Goal: Download file/media

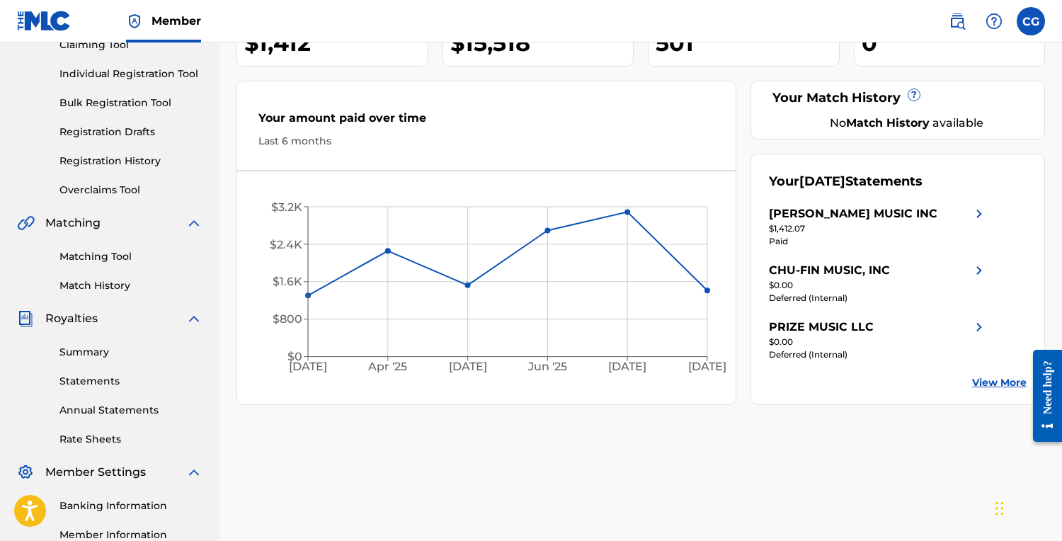
click at [93, 351] on link "Summary" at bounding box center [130, 352] width 143 height 15
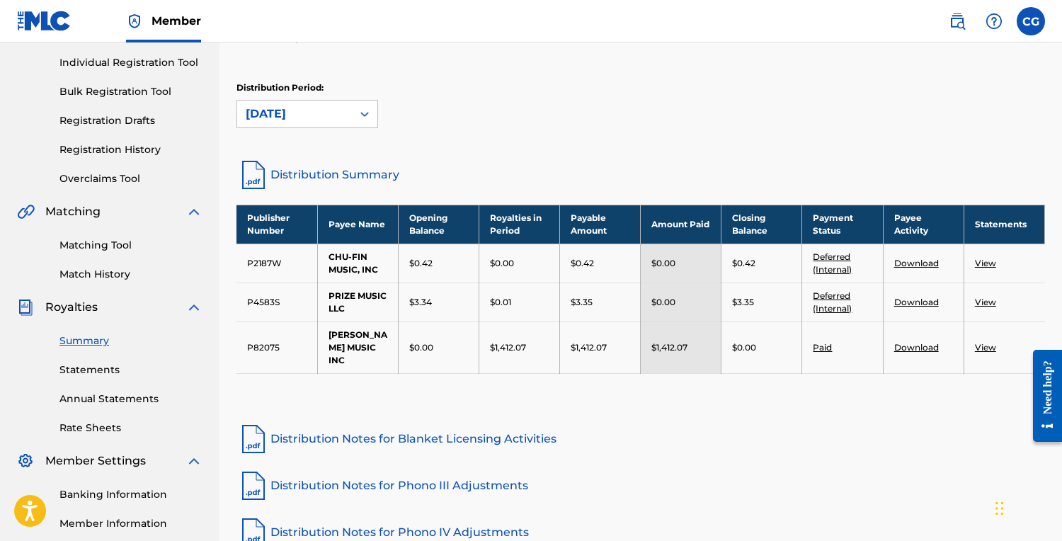
scroll to position [183, 0]
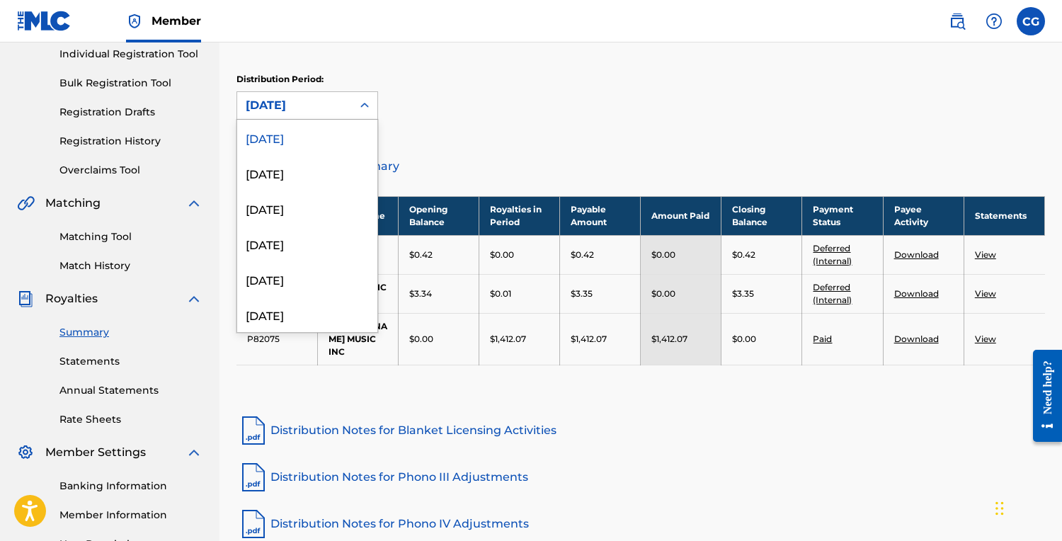
click at [317, 101] on div "[DATE]" at bounding box center [295, 105] width 98 height 17
click at [275, 276] on div "[DATE]" at bounding box center [307, 275] width 140 height 35
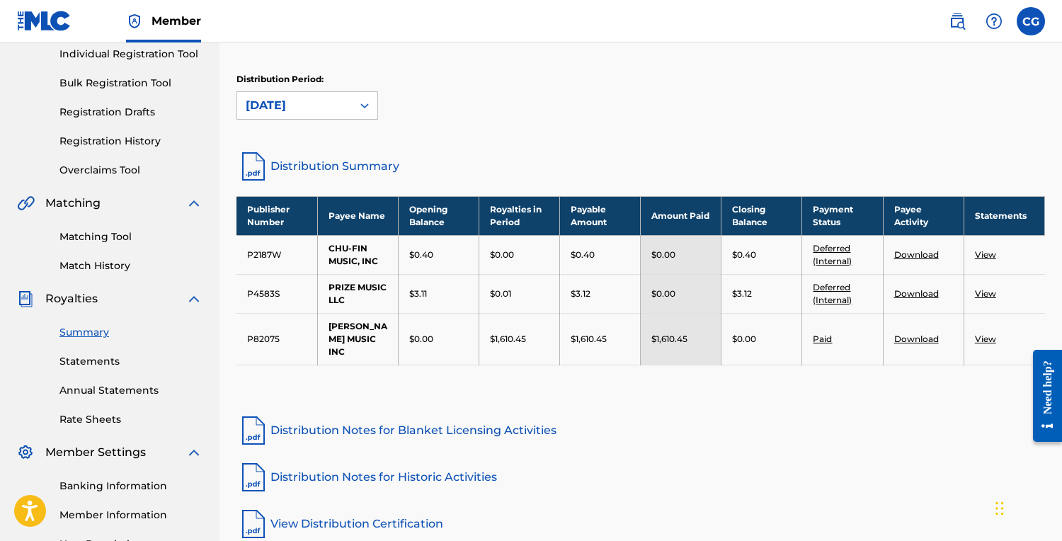
click at [319, 105] on div "[DATE]" at bounding box center [295, 105] width 98 height 17
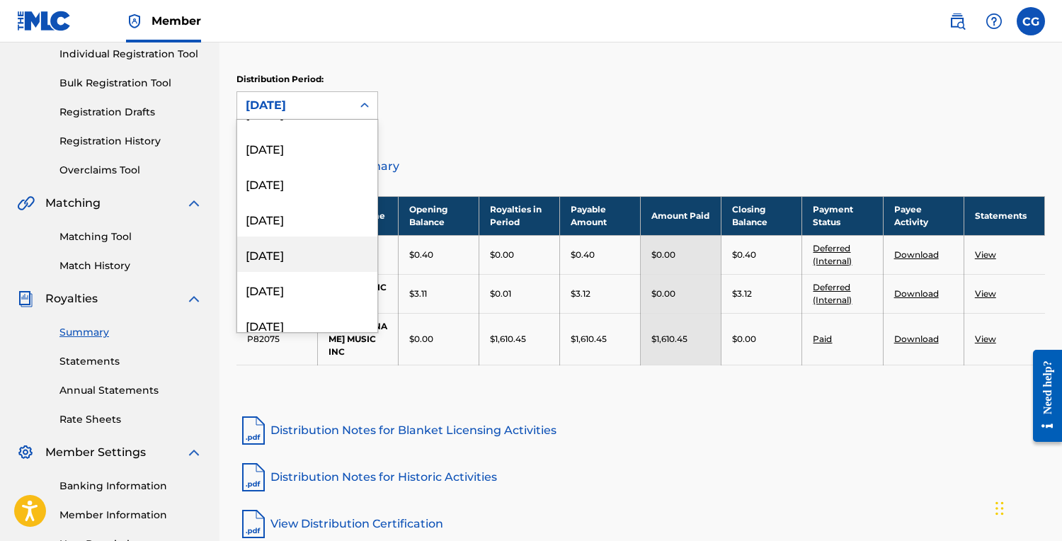
scroll to position [1011, 0]
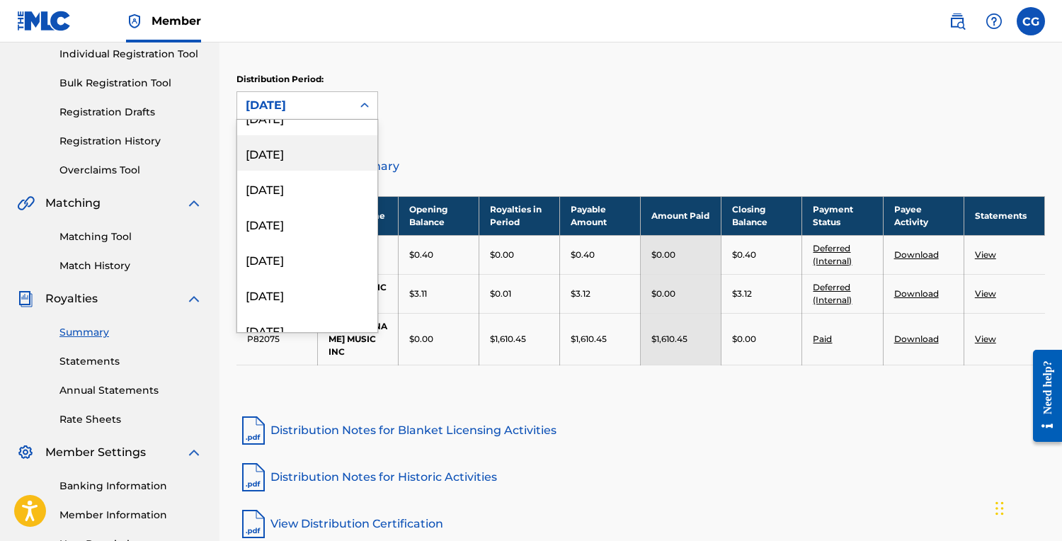
click at [263, 154] on div "[DATE]" at bounding box center [307, 152] width 140 height 35
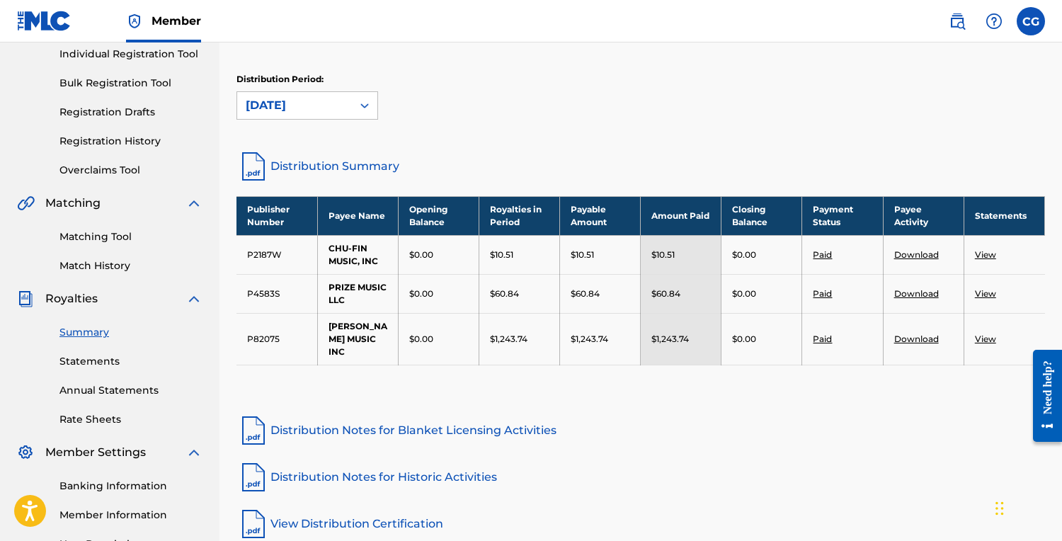
click at [335, 108] on div "[DATE]" at bounding box center [295, 105] width 98 height 17
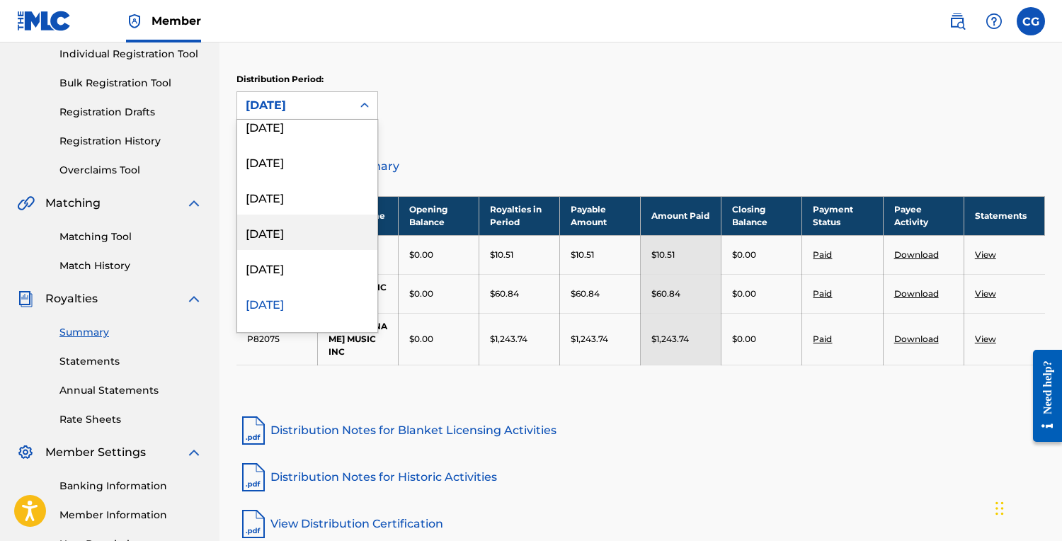
scroll to position [857, 0]
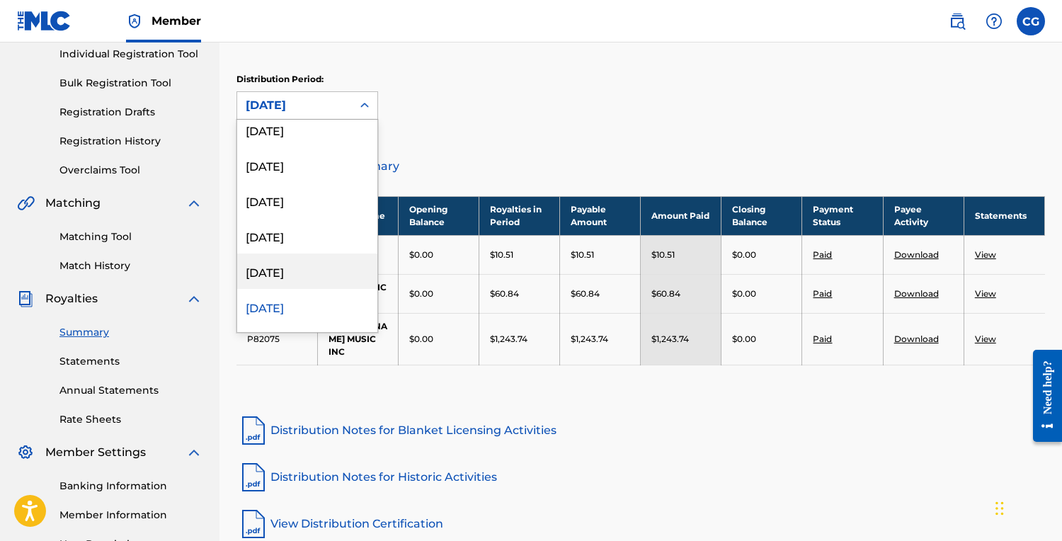
click at [273, 263] on div "[DATE]" at bounding box center [307, 270] width 140 height 35
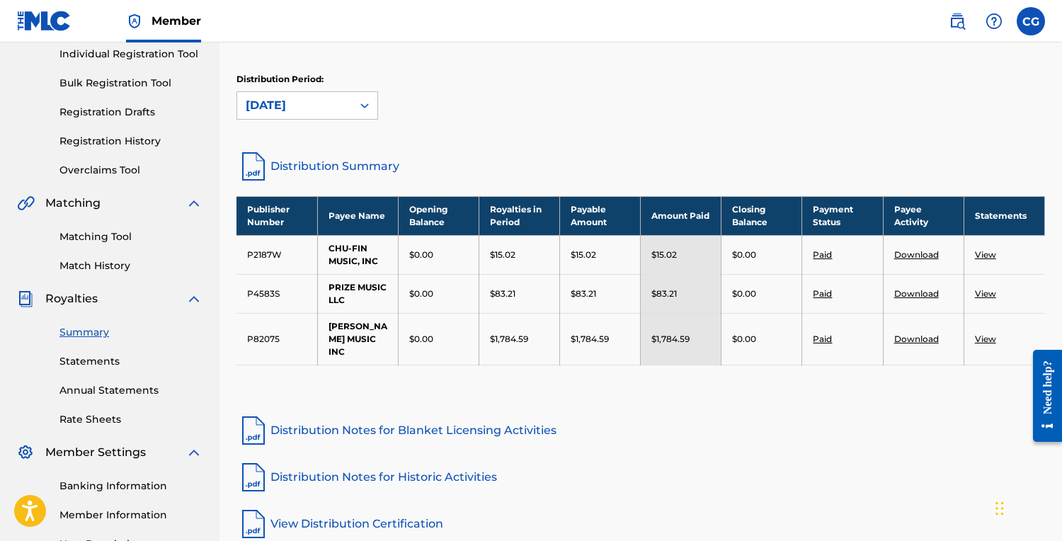
click at [321, 88] on div "Distribution Period: option [DATE], selected. [DATE]" at bounding box center [307, 96] width 142 height 47
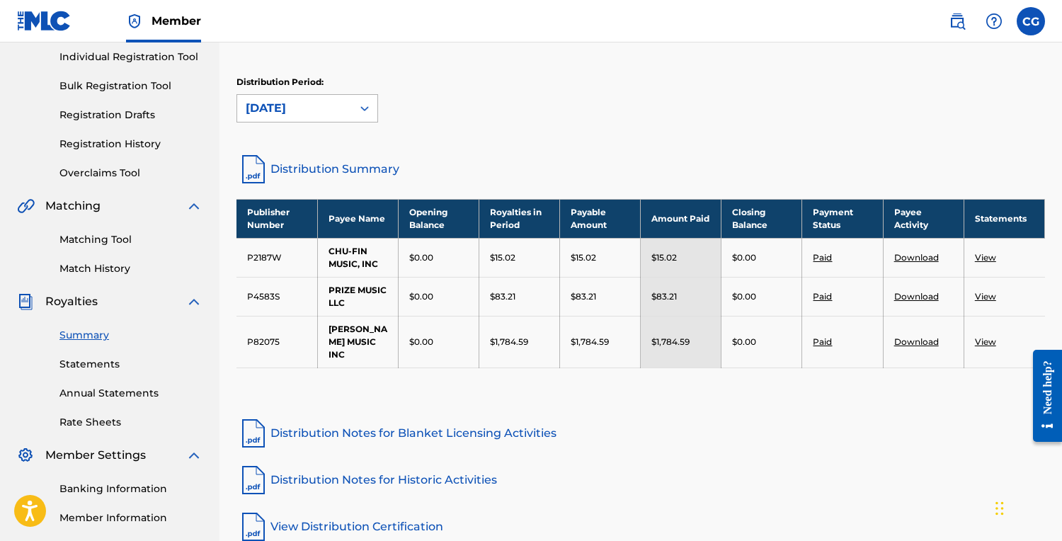
click at [321, 101] on div "[DATE]" at bounding box center [295, 108] width 98 height 17
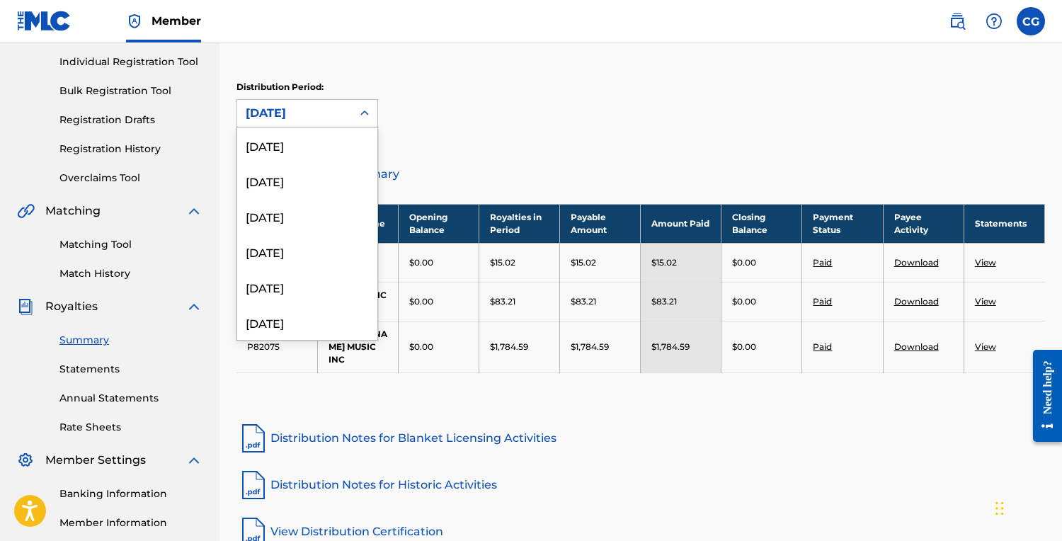
scroll to position [825, 0]
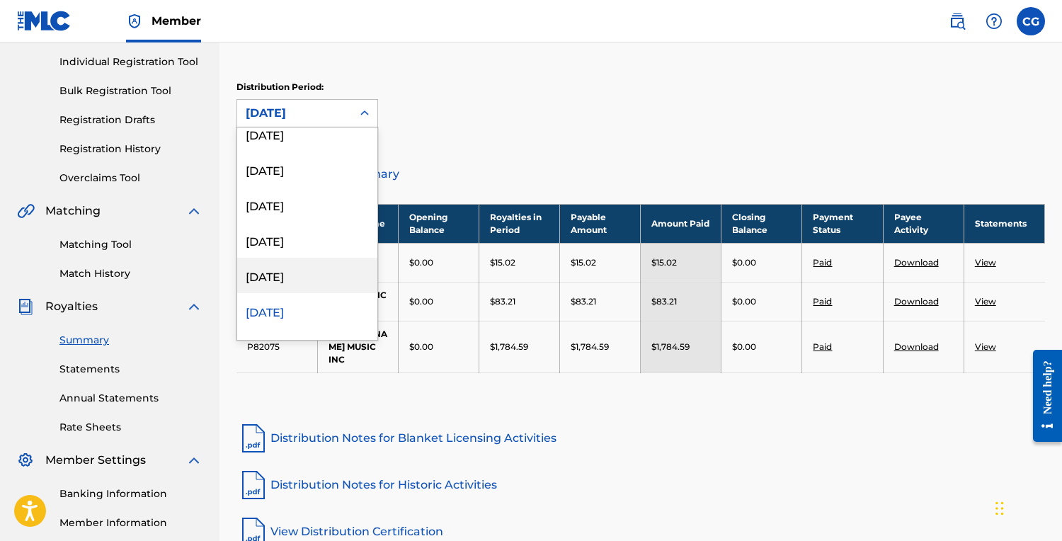
click at [275, 280] on div "[DATE]" at bounding box center [307, 275] width 140 height 35
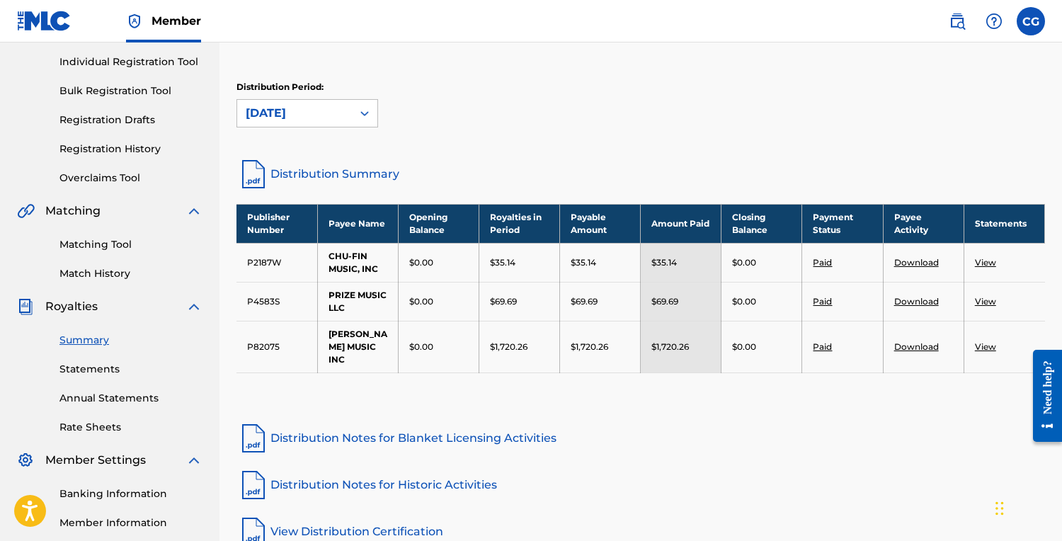
click at [328, 115] on div "[DATE]" at bounding box center [295, 113] width 98 height 17
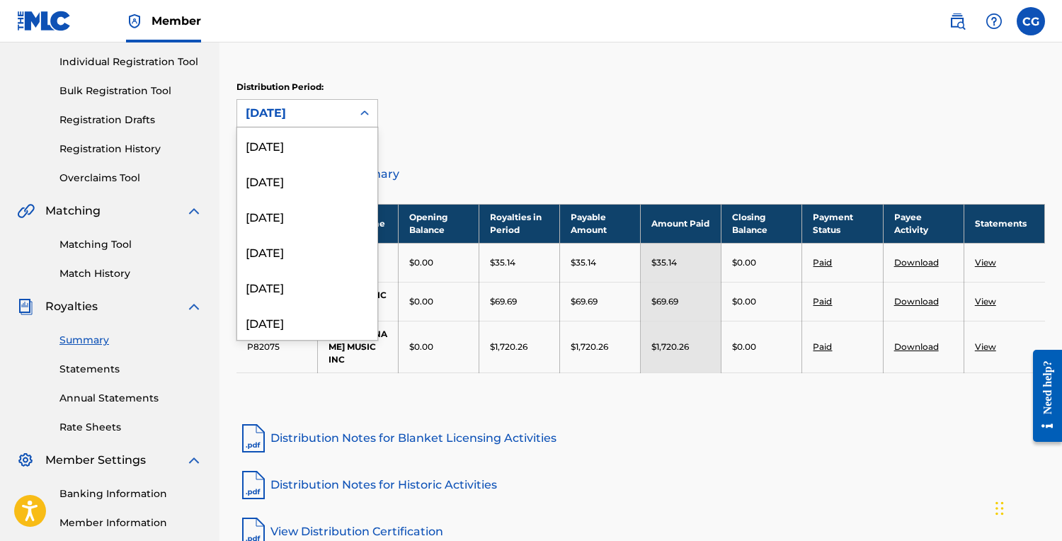
scroll to position [790, 0]
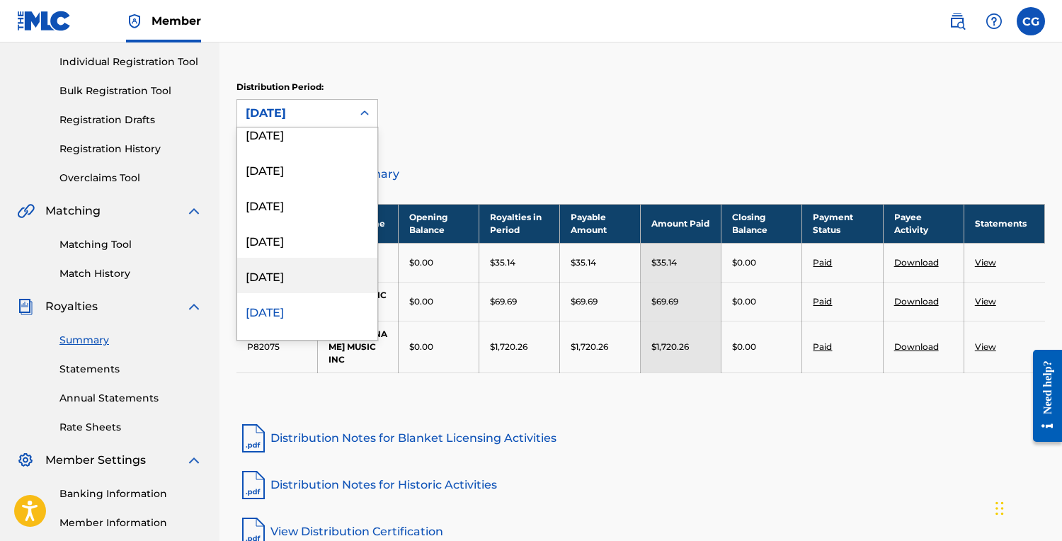
click at [273, 281] on div "[DATE]" at bounding box center [307, 275] width 140 height 35
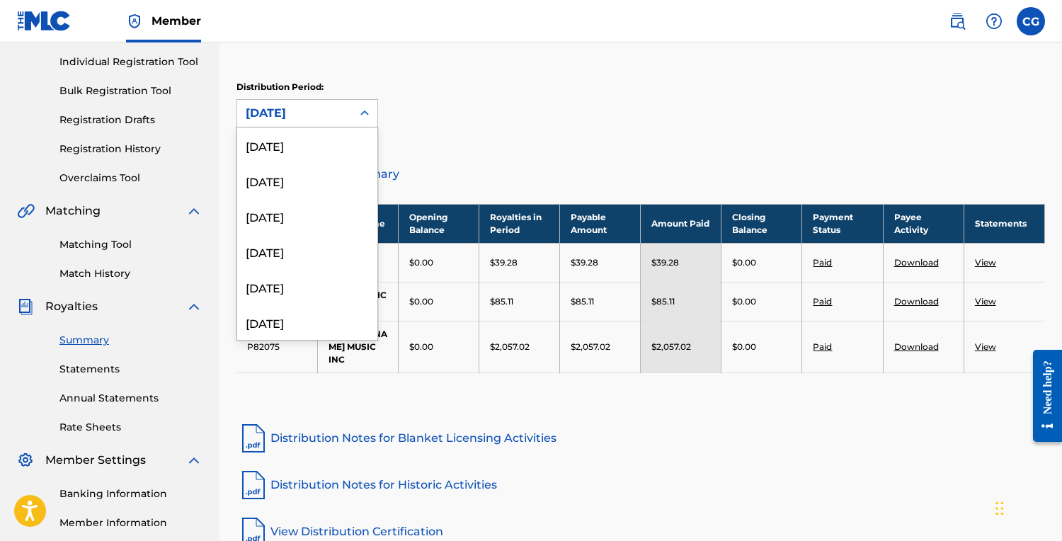
click at [342, 116] on div "[DATE]" at bounding box center [295, 113] width 98 height 17
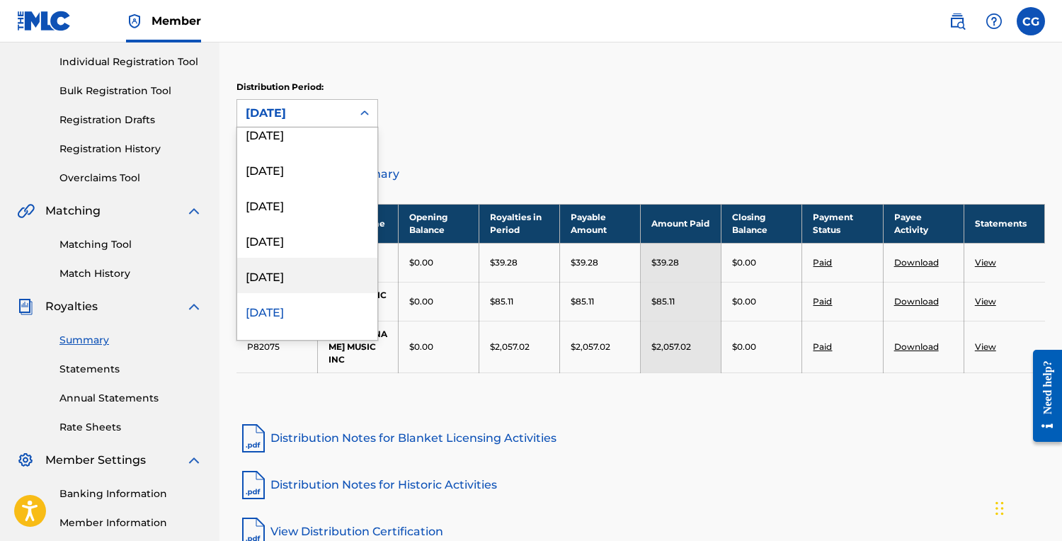
click at [286, 283] on div "[DATE]" at bounding box center [307, 275] width 140 height 35
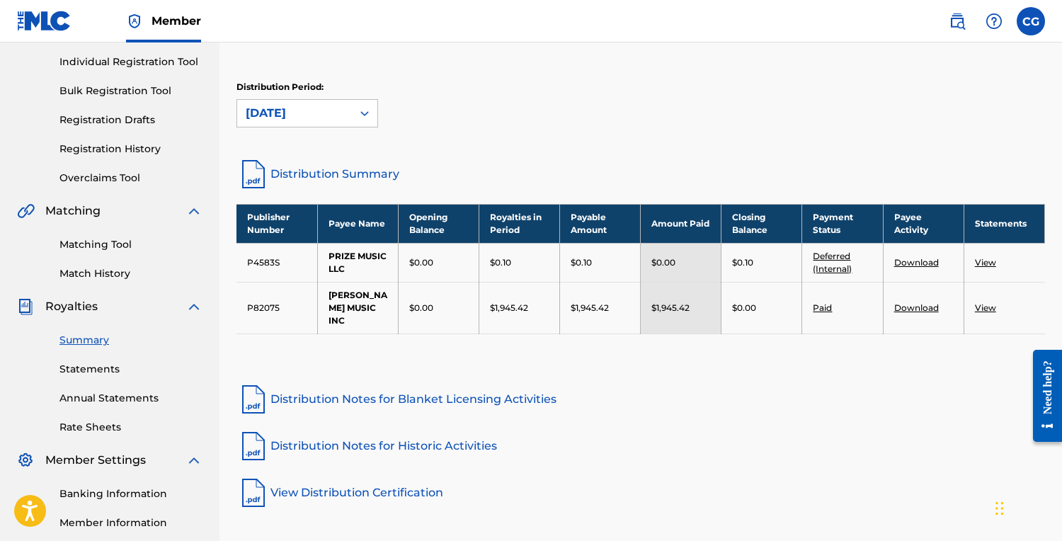
click at [367, 110] on icon at bounding box center [365, 113] width 14 height 14
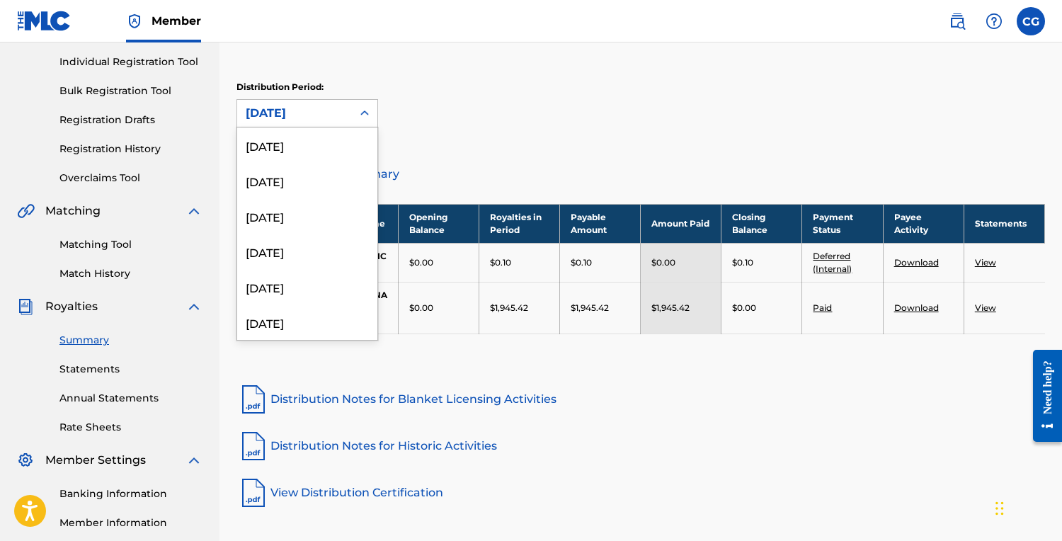
scroll to position [719, 0]
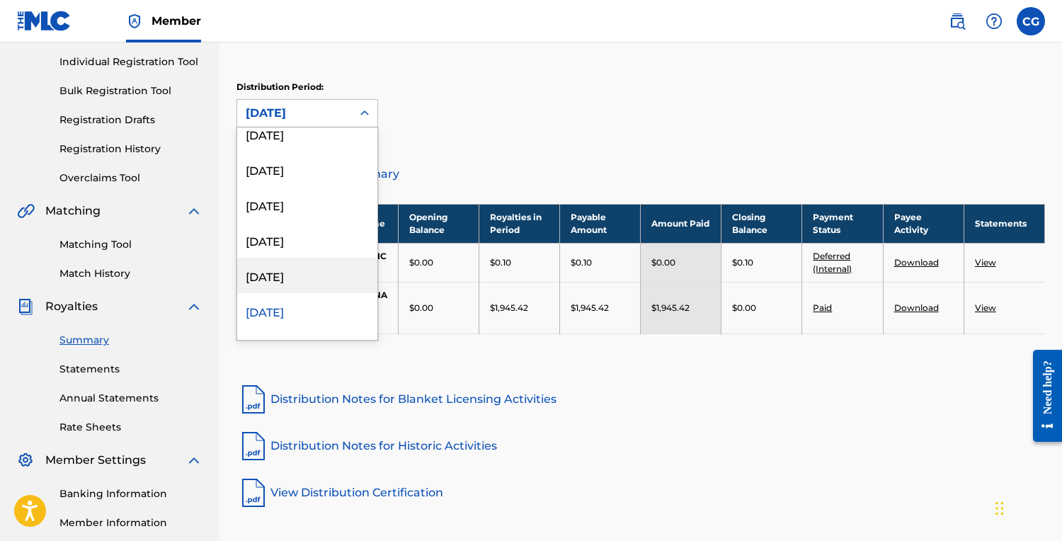
click at [319, 271] on div "[DATE]" at bounding box center [307, 275] width 140 height 35
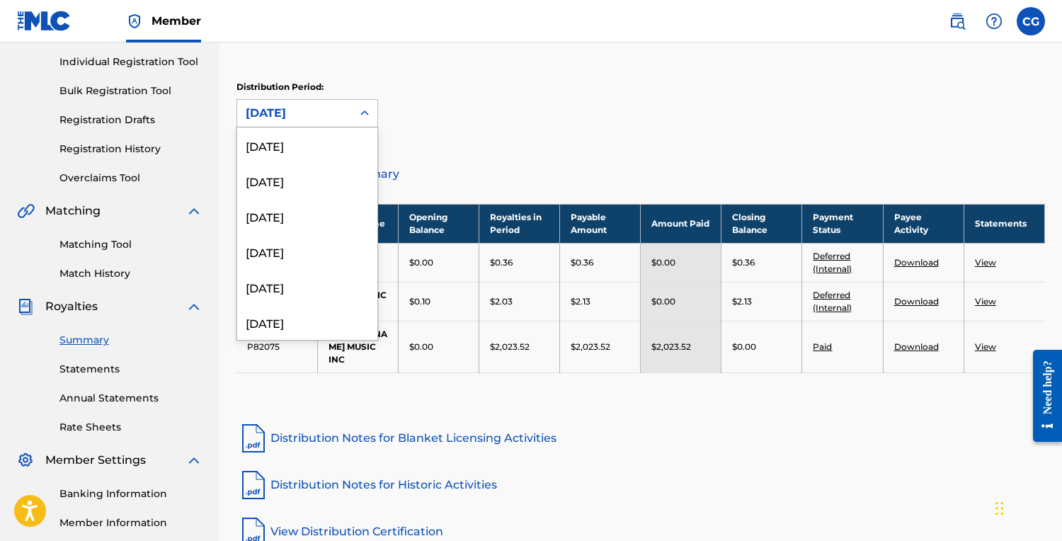
click at [350, 110] on div "[DATE]" at bounding box center [294, 113] width 115 height 27
click at [281, 325] on div "[DATE]" at bounding box center [307, 324] width 140 height 35
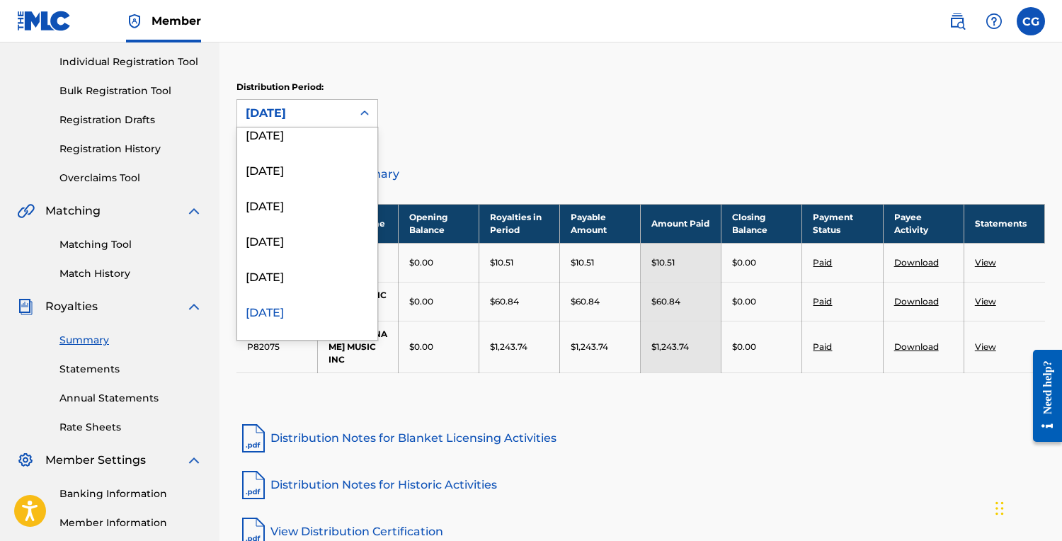
click at [348, 111] on div "[DATE]" at bounding box center [294, 113] width 115 height 27
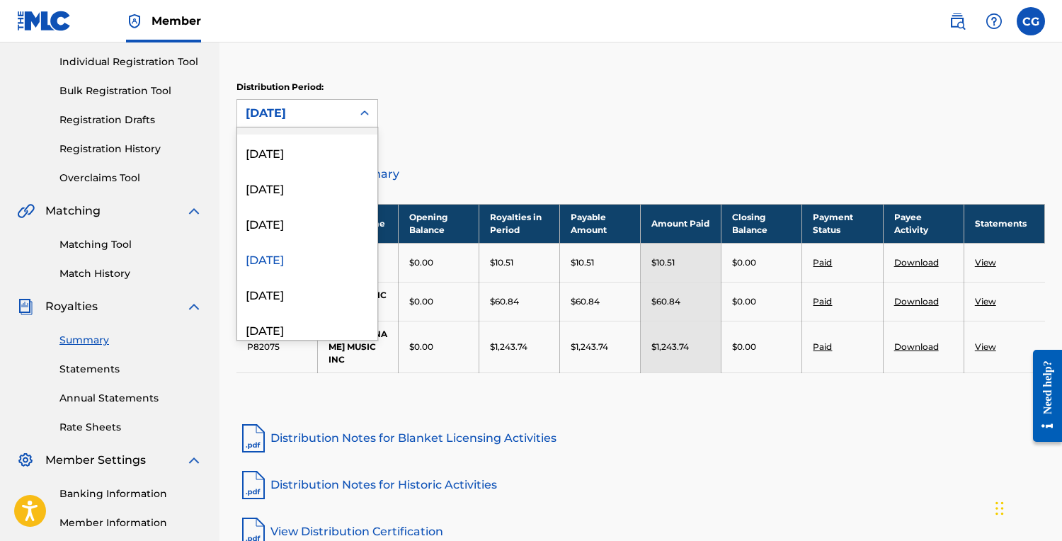
scroll to position [928, 0]
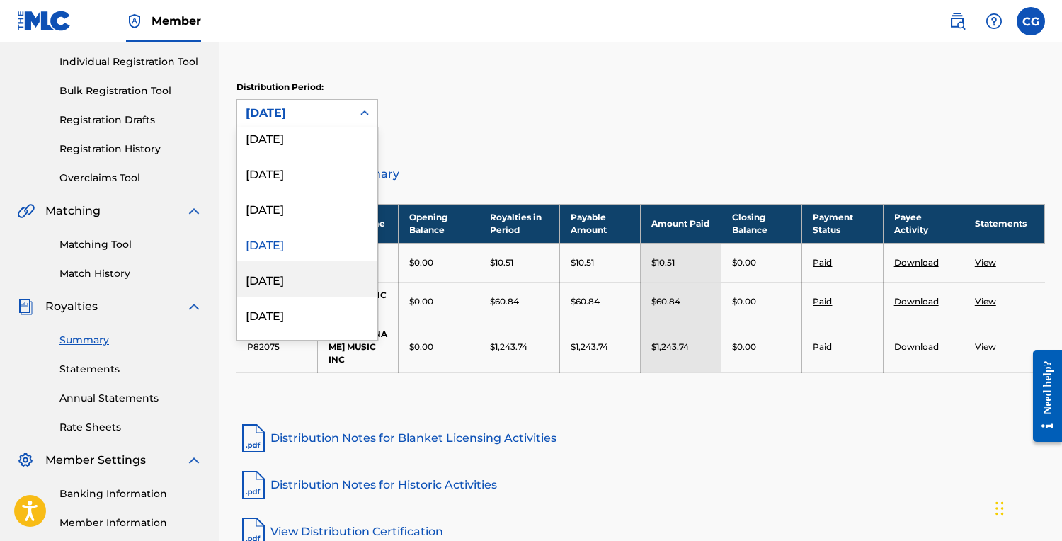
click at [295, 278] on div "[DATE]" at bounding box center [307, 278] width 140 height 35
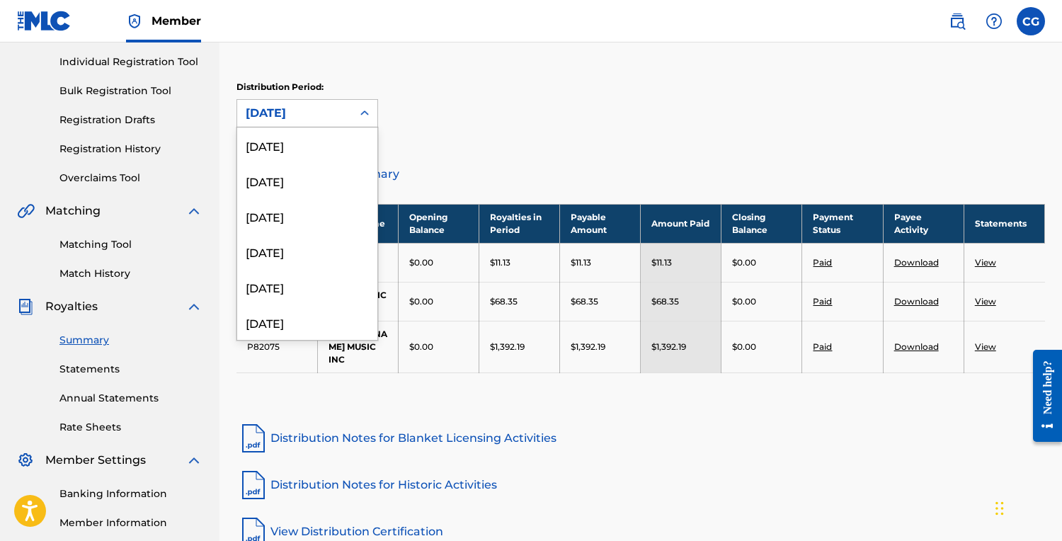
click at [314, 116] on div "[DATE]" at bounding box center [295, 113] width 98 height 17
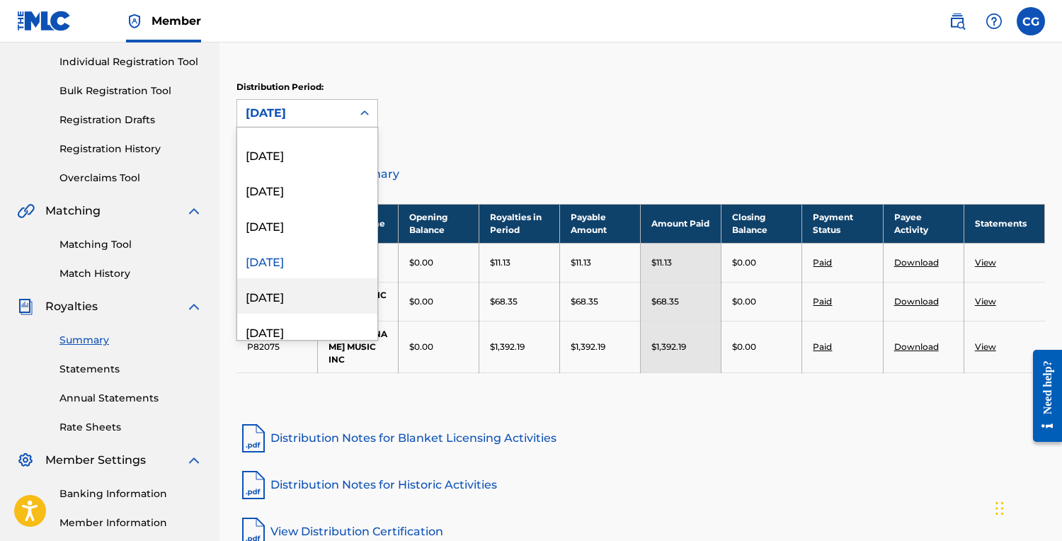
scroll to position [954, 0]
click at [290, 295] on div "[DATE]" at bounding box center [307, 288] width 140 height 35
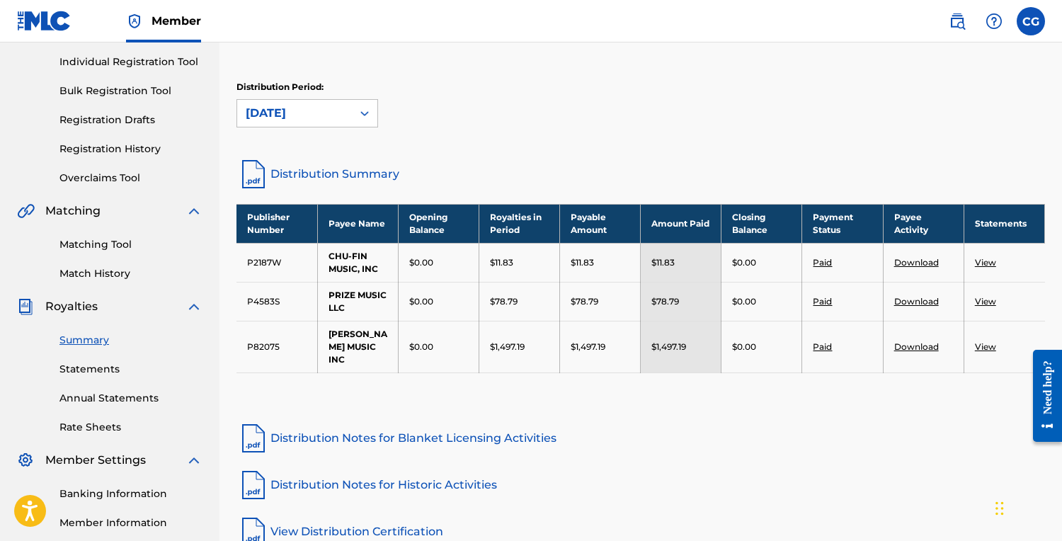
click at [983, 353] on td "View" at bounding box center [1004, 347] width 81 height 52
click at [986, 347] on link "View" at bounding box center [985, 346] width 21 height 11
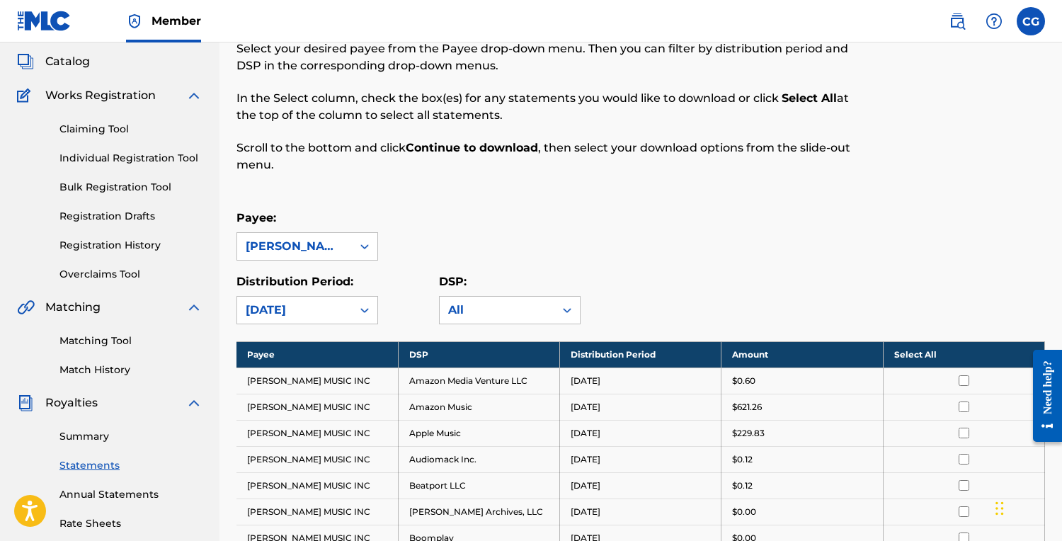
scroll to position [132, 0]
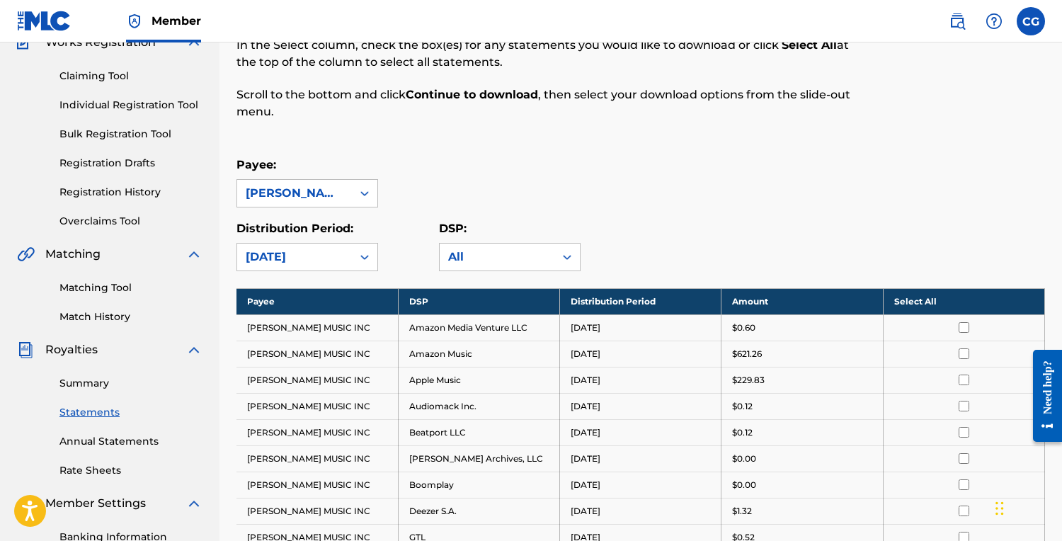
click at [928, 304] on th "Select All" at bounding box center [963, 301] width 161 height 26
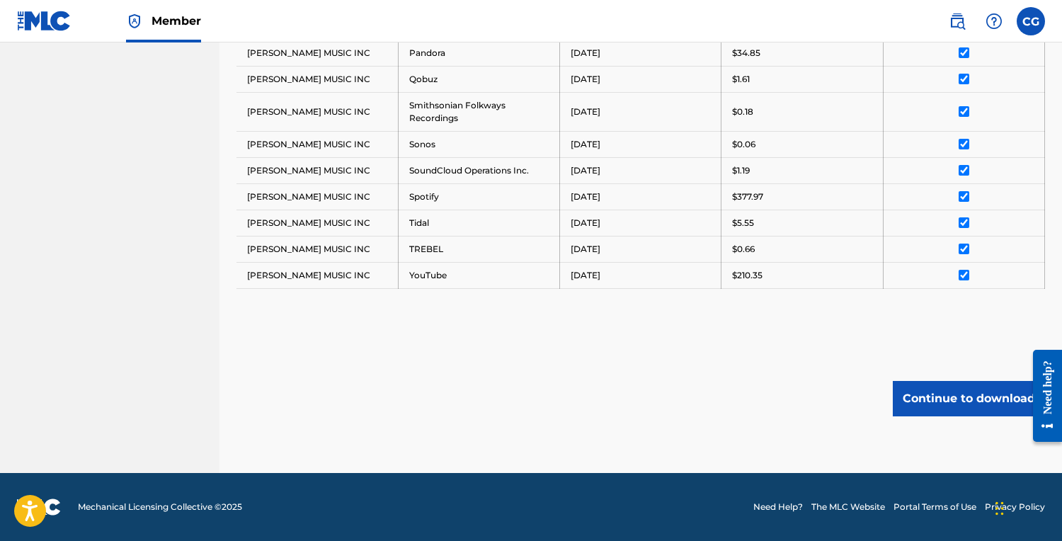
scroll to position [879, 0]
click at [945, 399] on button "Continue to download" at bounding box center [969, 398] width 152 height 35
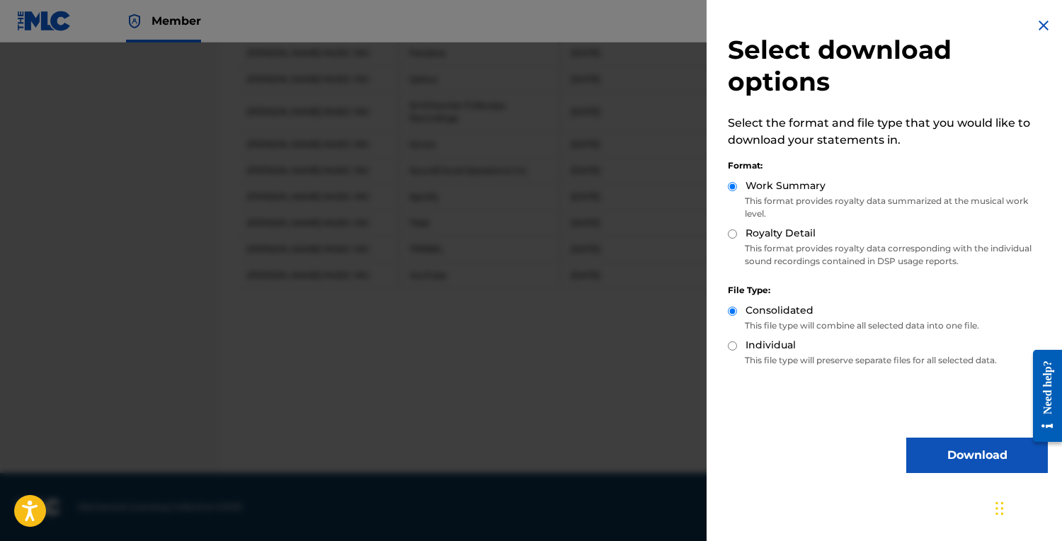
click at [739, 243] on p "This format provides royalty data corresponding with the individual sound recor…" at bounding box center [888, 254] width 320 height 25
click at [932, 453] on button "Download" at bounding box center [977, 455] width 142 height 35
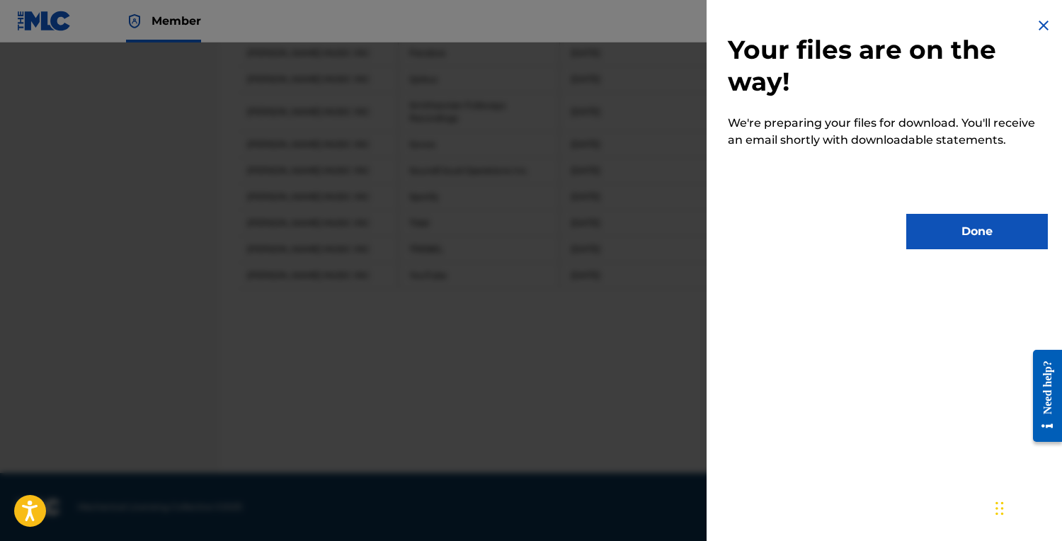
click at [970, 234] on button "Done" at bounding box center [977, 231] width 142 height 35
